Goal: Check status

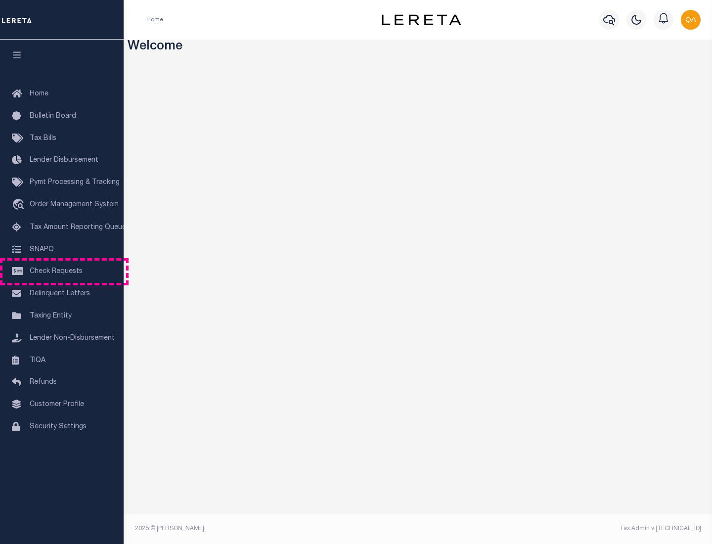
click at [62, 272] on span "Check Requests" at bounding box center [56, 271] width 53 height 7
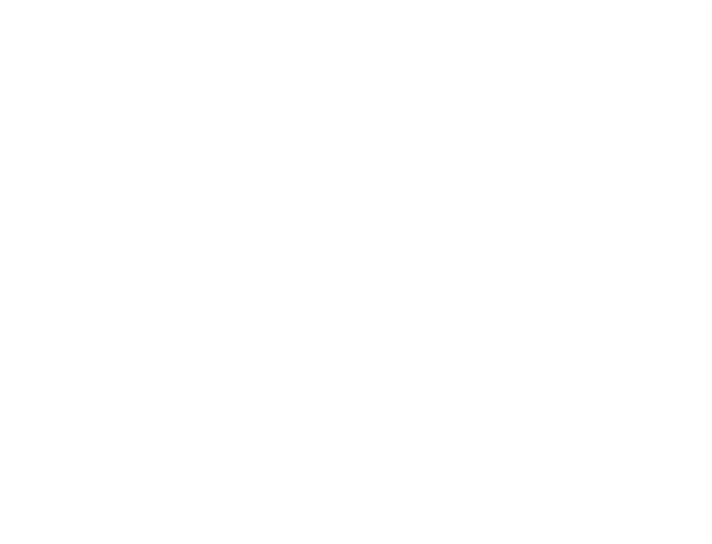
select select "50"
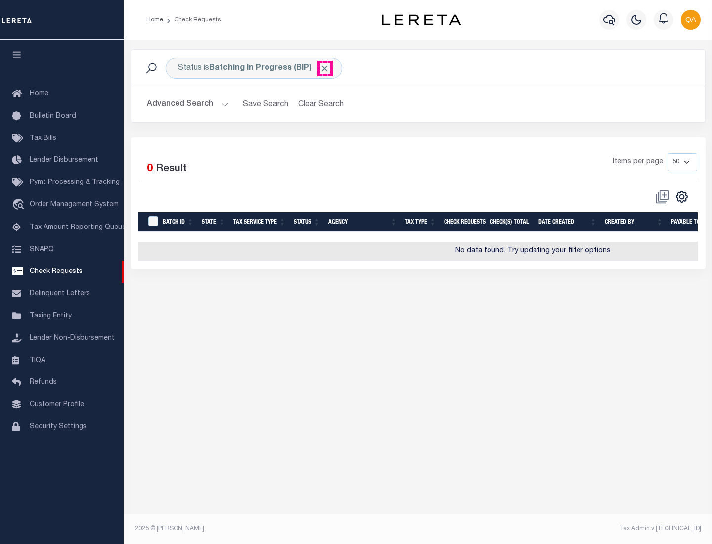
click at [325, 68] on span "Click to Remove" at bounding box center [325, 68] width 10 height 10
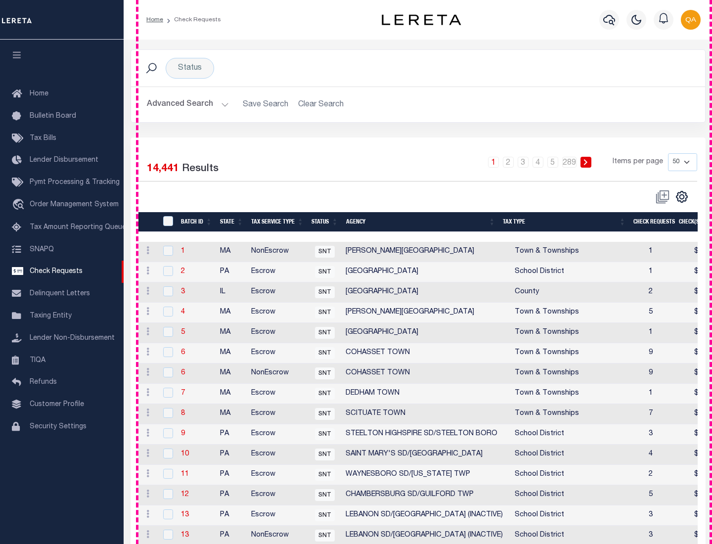
scroll to position [477, 0]
